Goal: Transaction & Acquisition: Purchase product/service

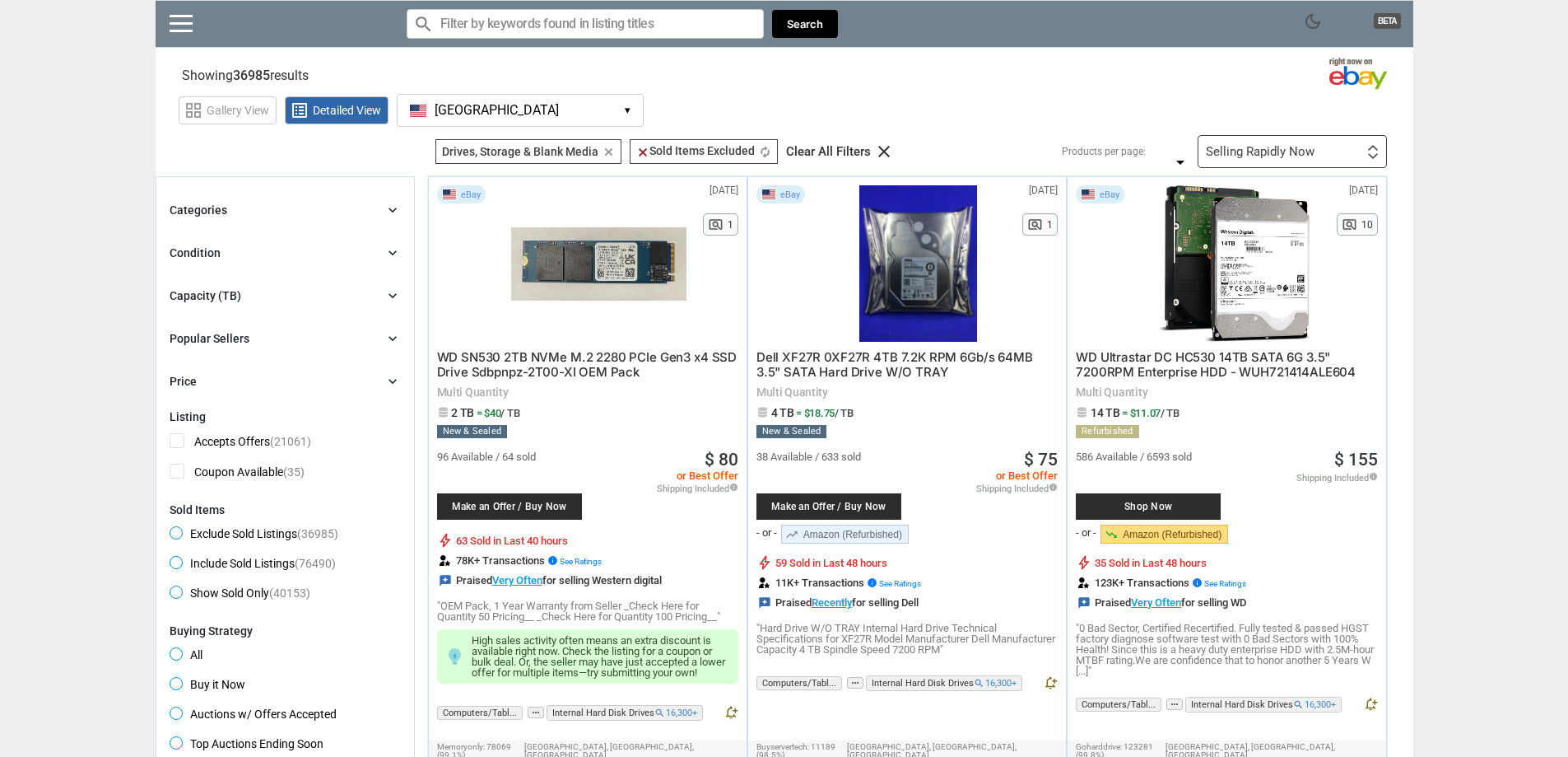
click at [1192, 508] on span "Shop Now" at bounding box center [1149, 507] width 128 height 10
click at [595, 27] on input "Search for models" at bounding box center [586, 24] width 357 height 30
type input "14tb"
click at [817, 30] on button "Search" at bounding box center [805, 24] width 66 height 29
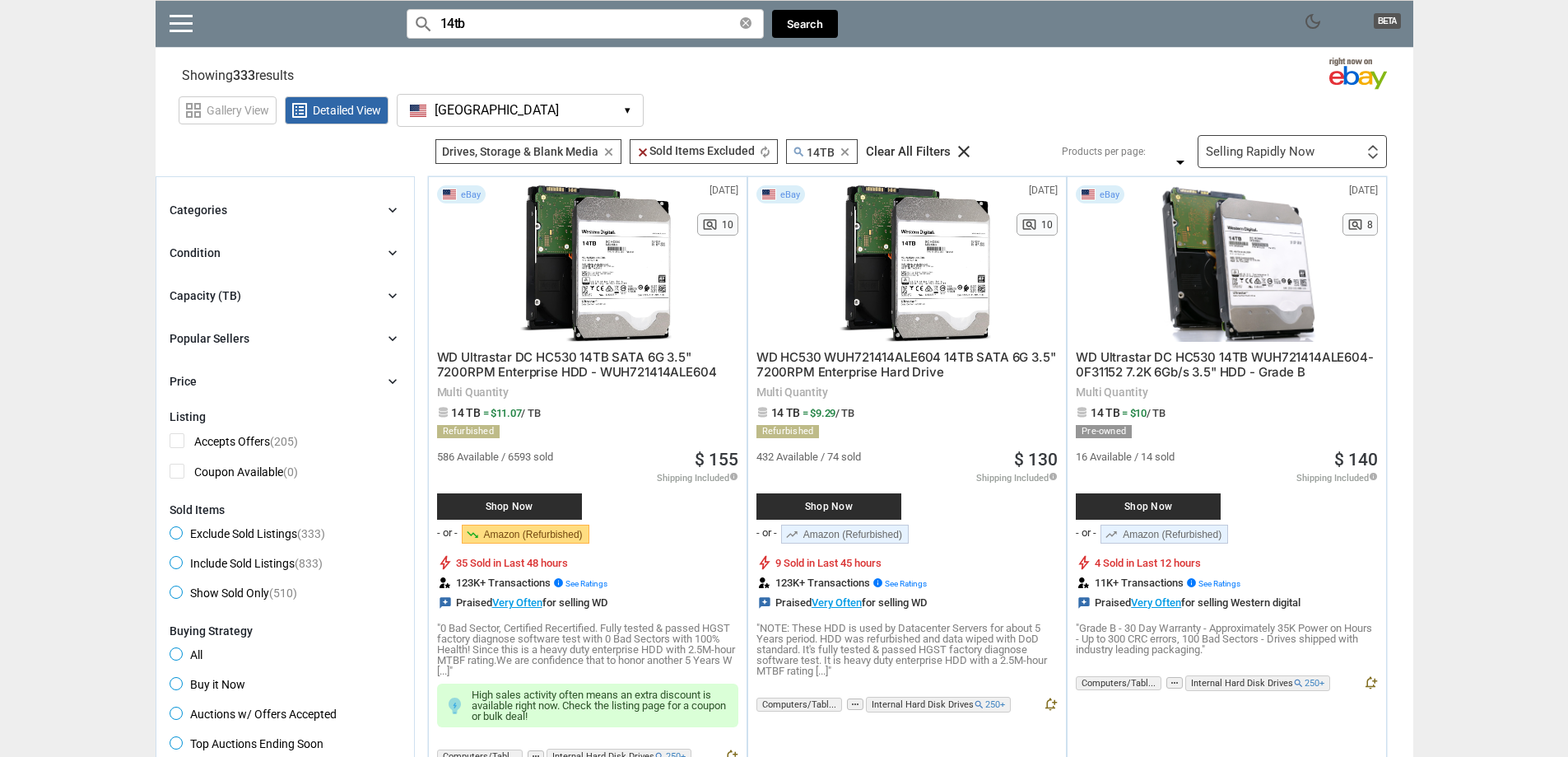
click at [884, 540] on link "trending_up Amazon (Refurbished)" at bounding box center [845, 534] width 128 height 19
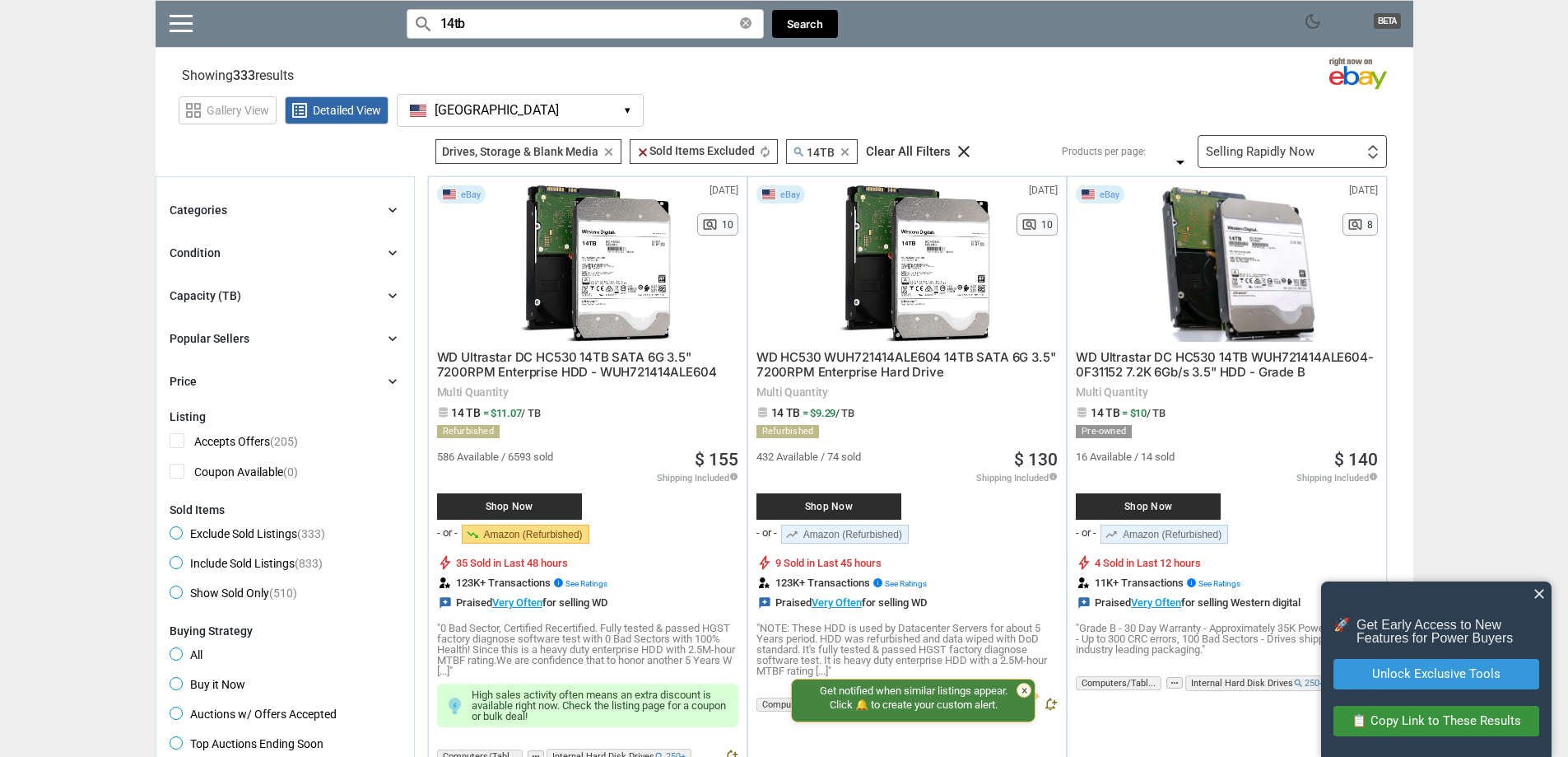
click at [819, 514] on div "Shop Now" at bounding box center [829, 507] width 145 height 26
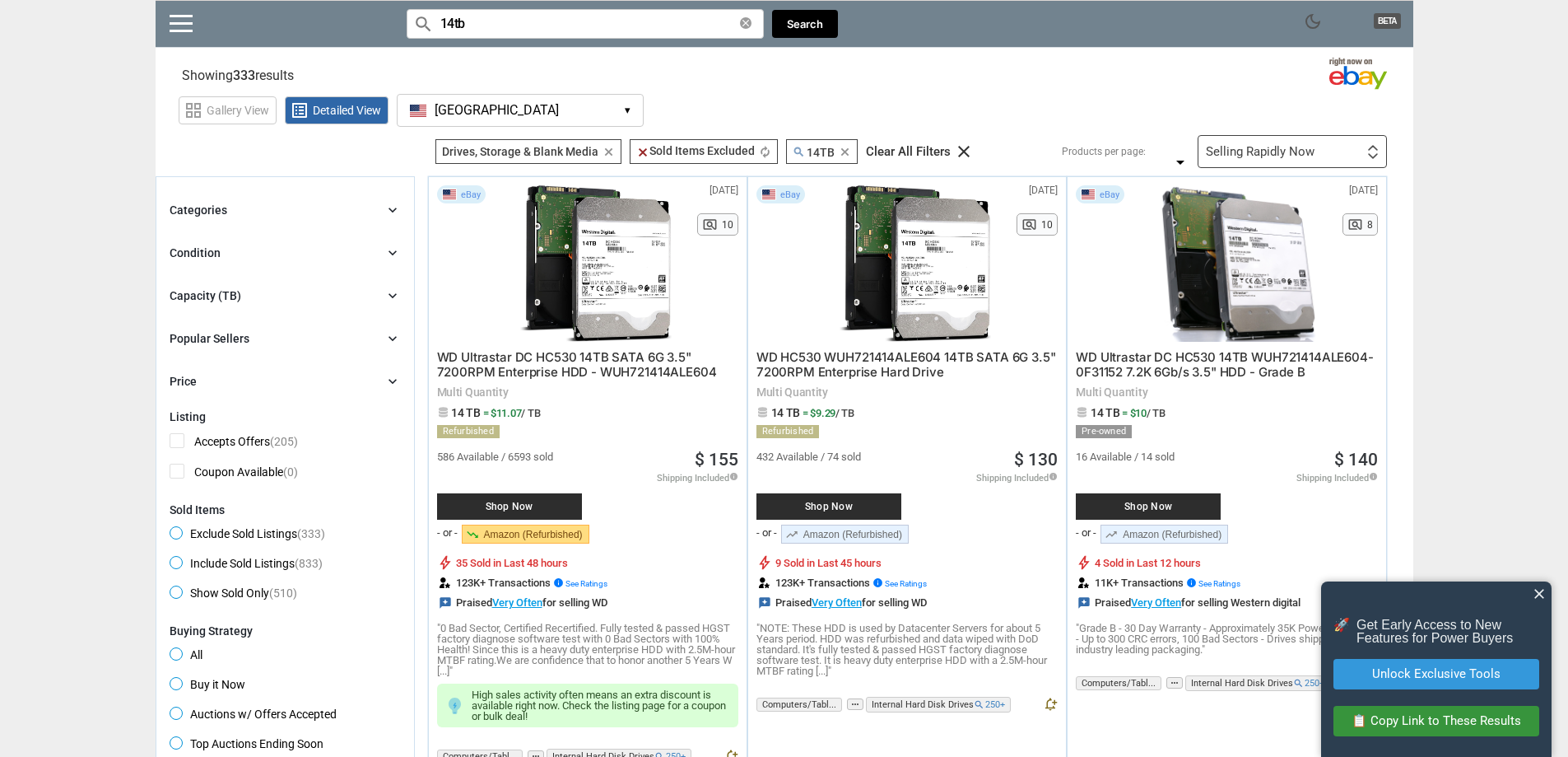
click at [1189, 544] on link "trending_up Amazon (Refurbished)" at bounding box center [1164, 534] width 128 height 19
click at [539, 512] on span "Shop Now" at bounding box center [510, 507] width 128 height 10
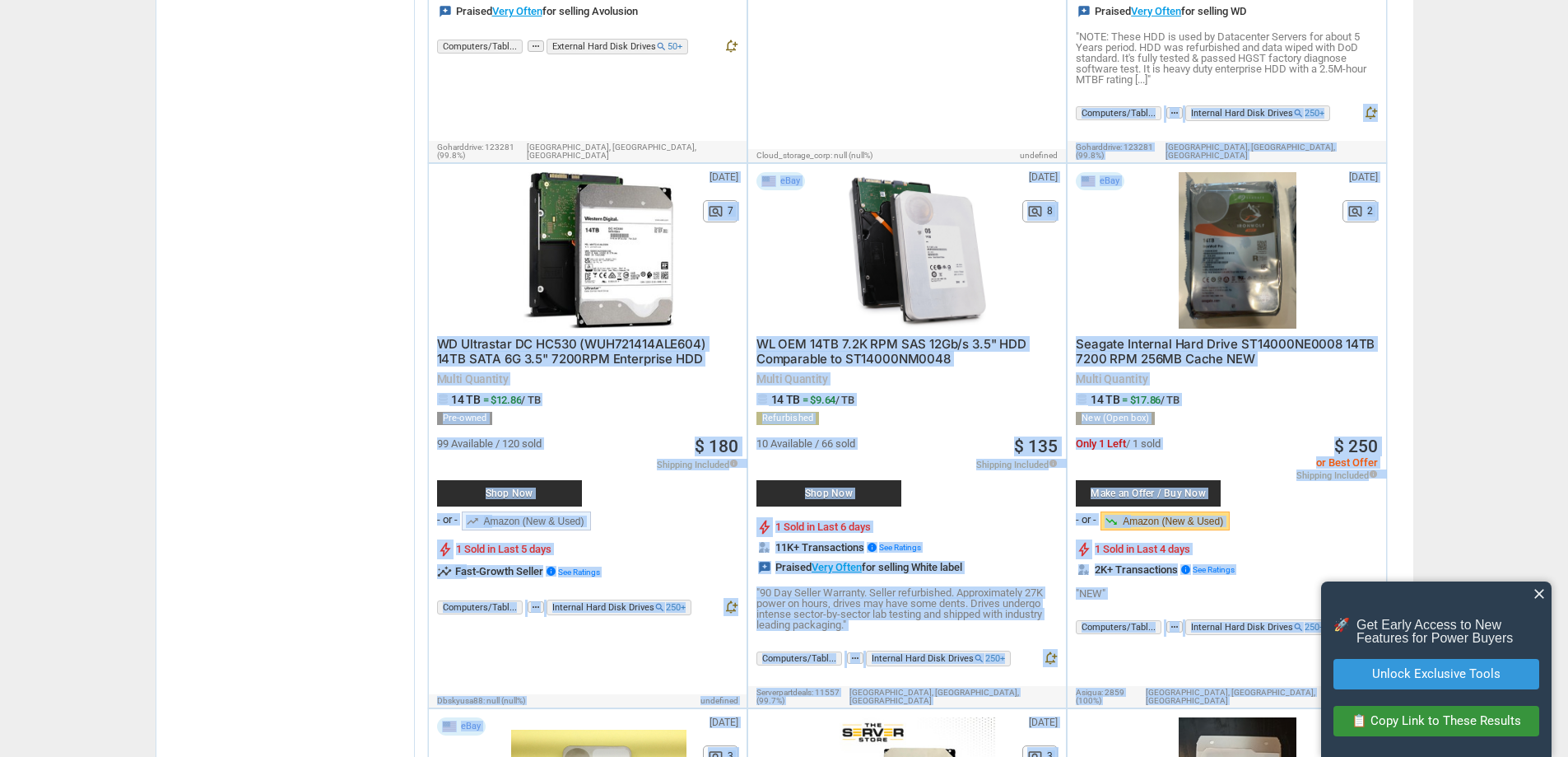
scroll to position [5032, 0]
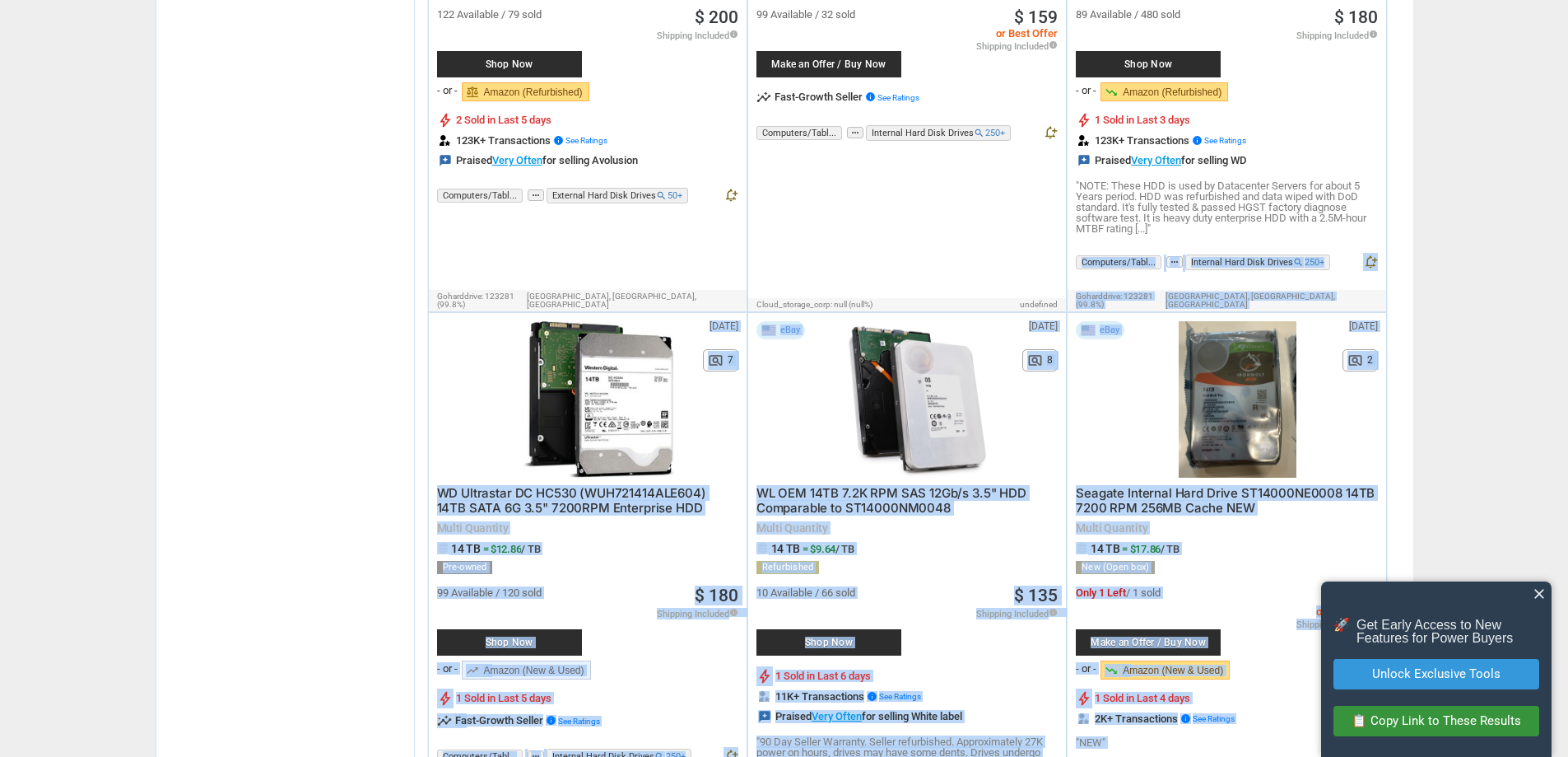
drag, startPoint x: 1564, startPoint y: 460, endPoint x: 1514, endPoint y: -17, distance: 479.6
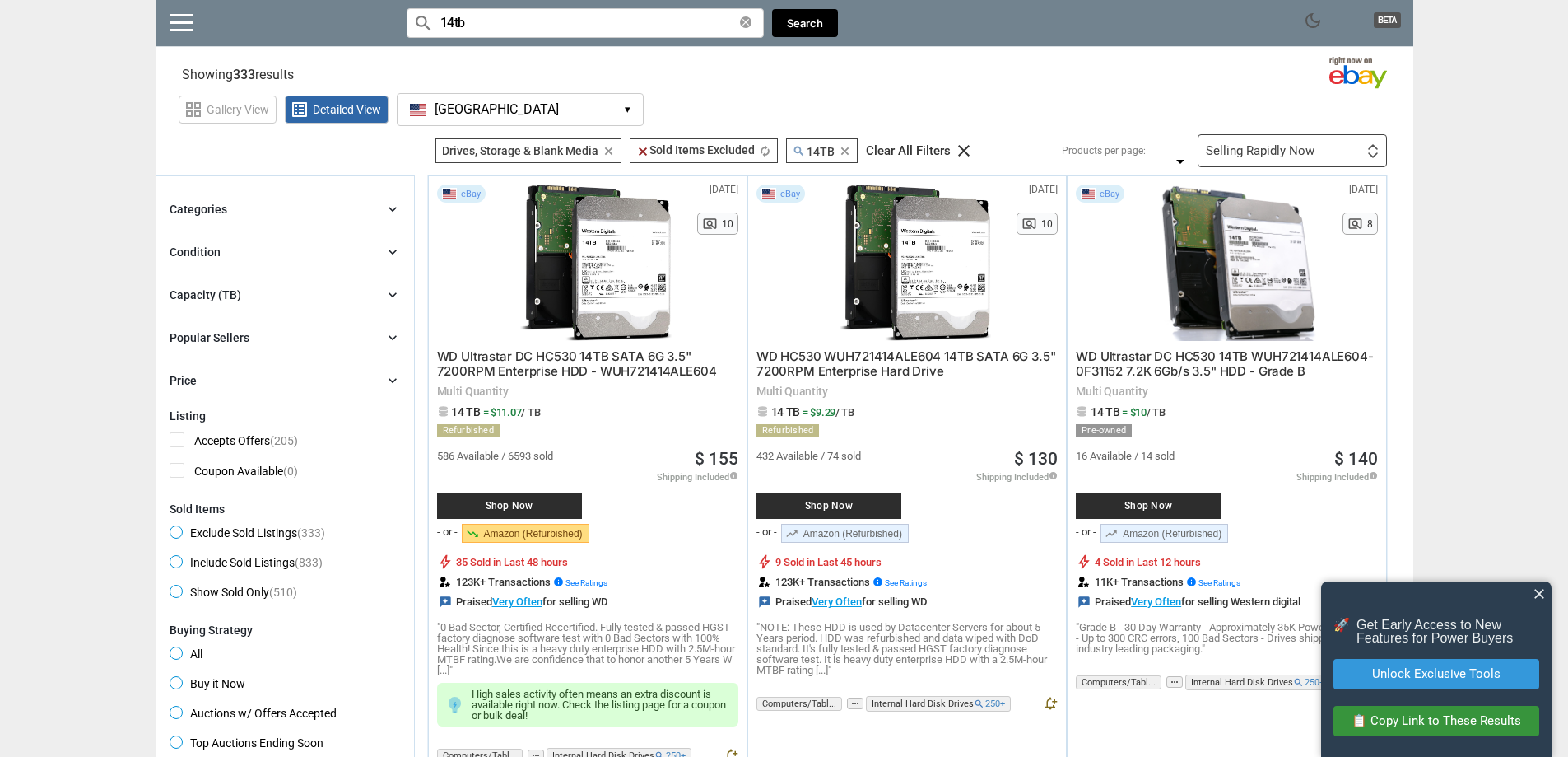
scroll to position [0, 0]
drag, startPoint x: 1452, startPoint y: 419, endPoint x: 1402, endPoint y: 93, distance: 329.8
click at [522, 509] on span "Shop Now" at bounding box center [510, 507] width 128 height 10
